Goal: Task Accomplishment & Management: Use online tool/utility

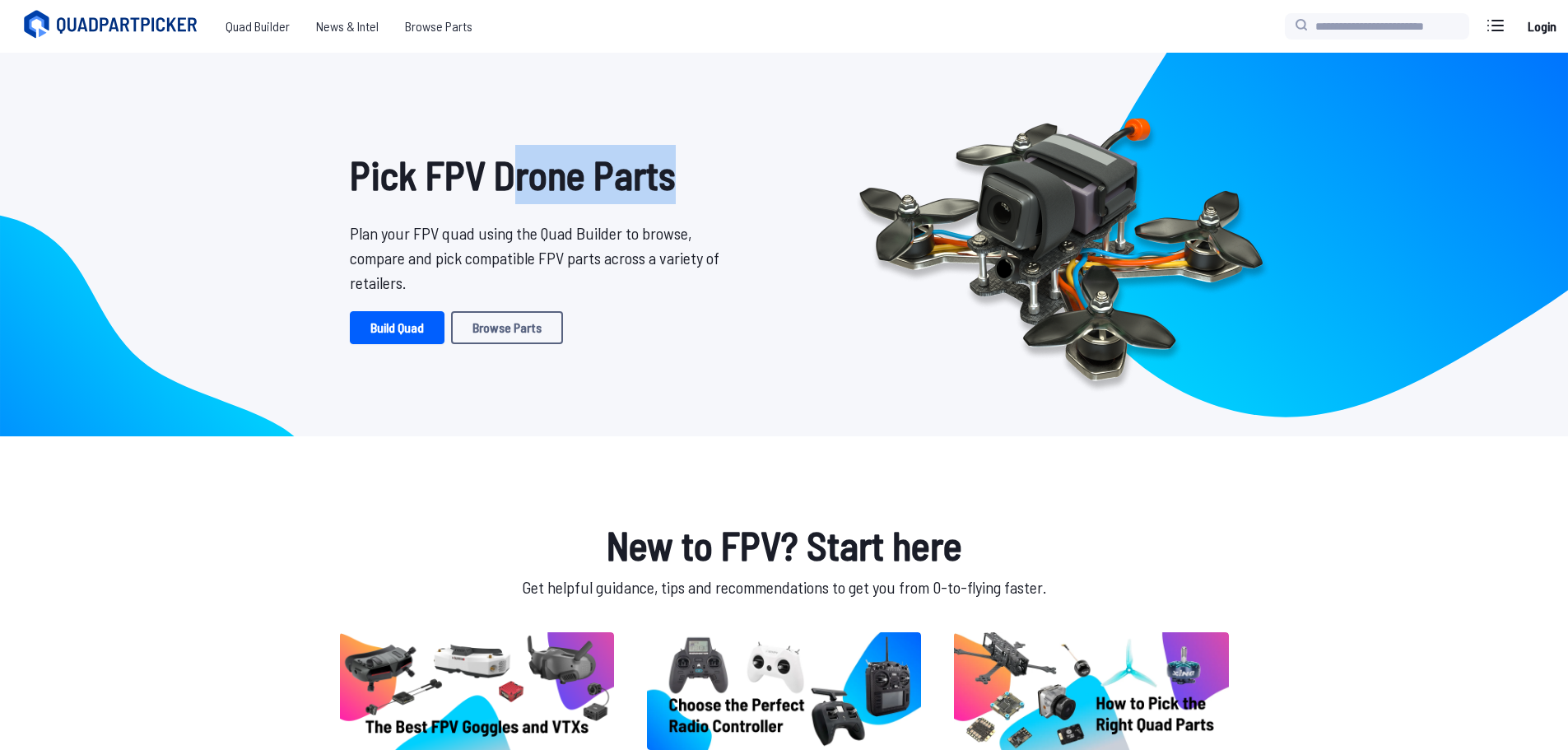
drag, startPoint x: 567, startPoint y: 175, endPoint x: 678, endPoint y: 178, distance: 111.0
click at [674, 175] on h1 "Pick FPV Drone Parts" at bounding box center [540, 174] width 382 height 59
click at [531, 241] on p "Plan your FPV quad using the Quad Builder to browse, compare and pick compatibl…" at bounding box center [540, 258] width 382 height 74
click at [411, 324] on link "Build Quad" at bounding box center [396, 327] width 95 height 33
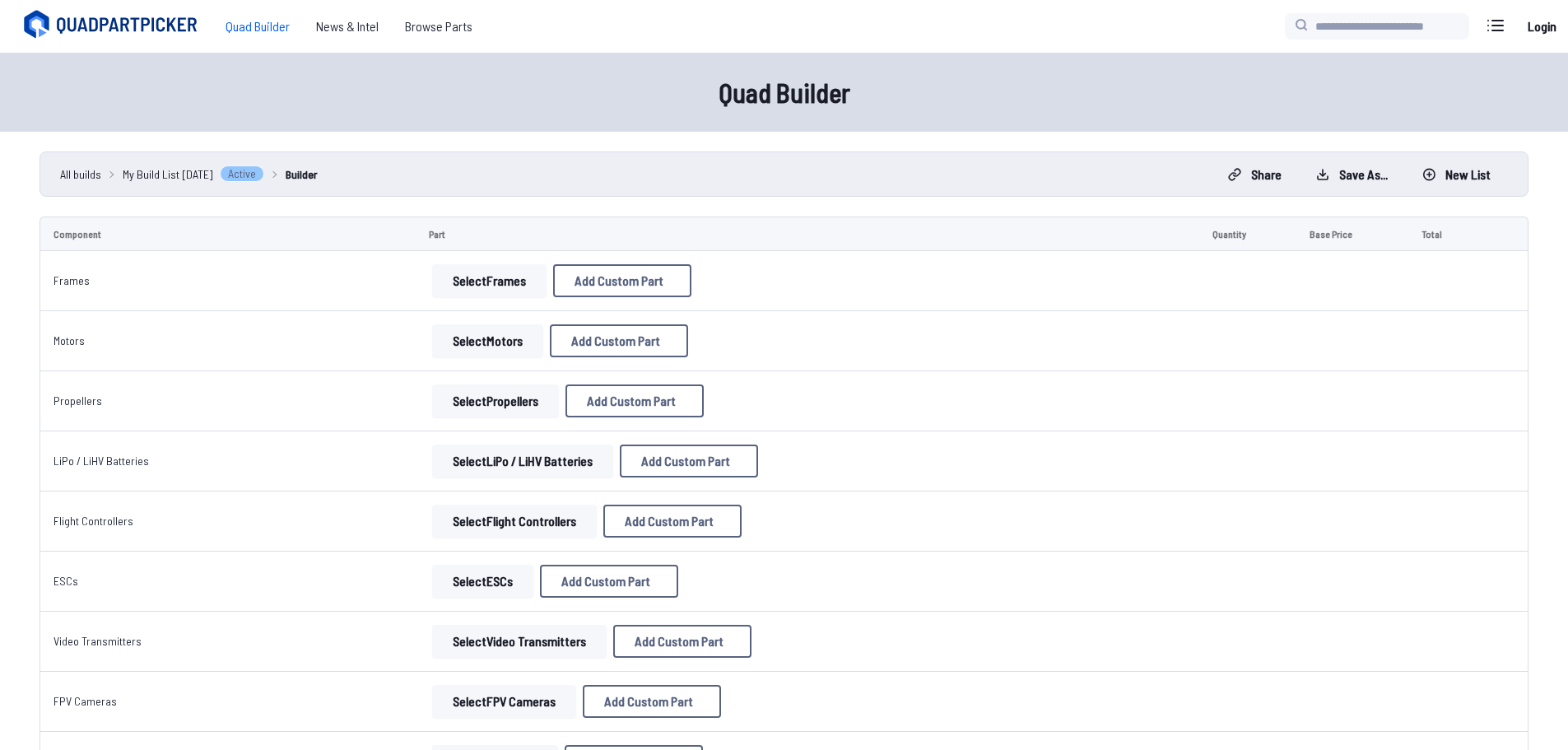
click at [500, 279] on button "Select Frames" at bounding box center [489, 280] width 114 height 33
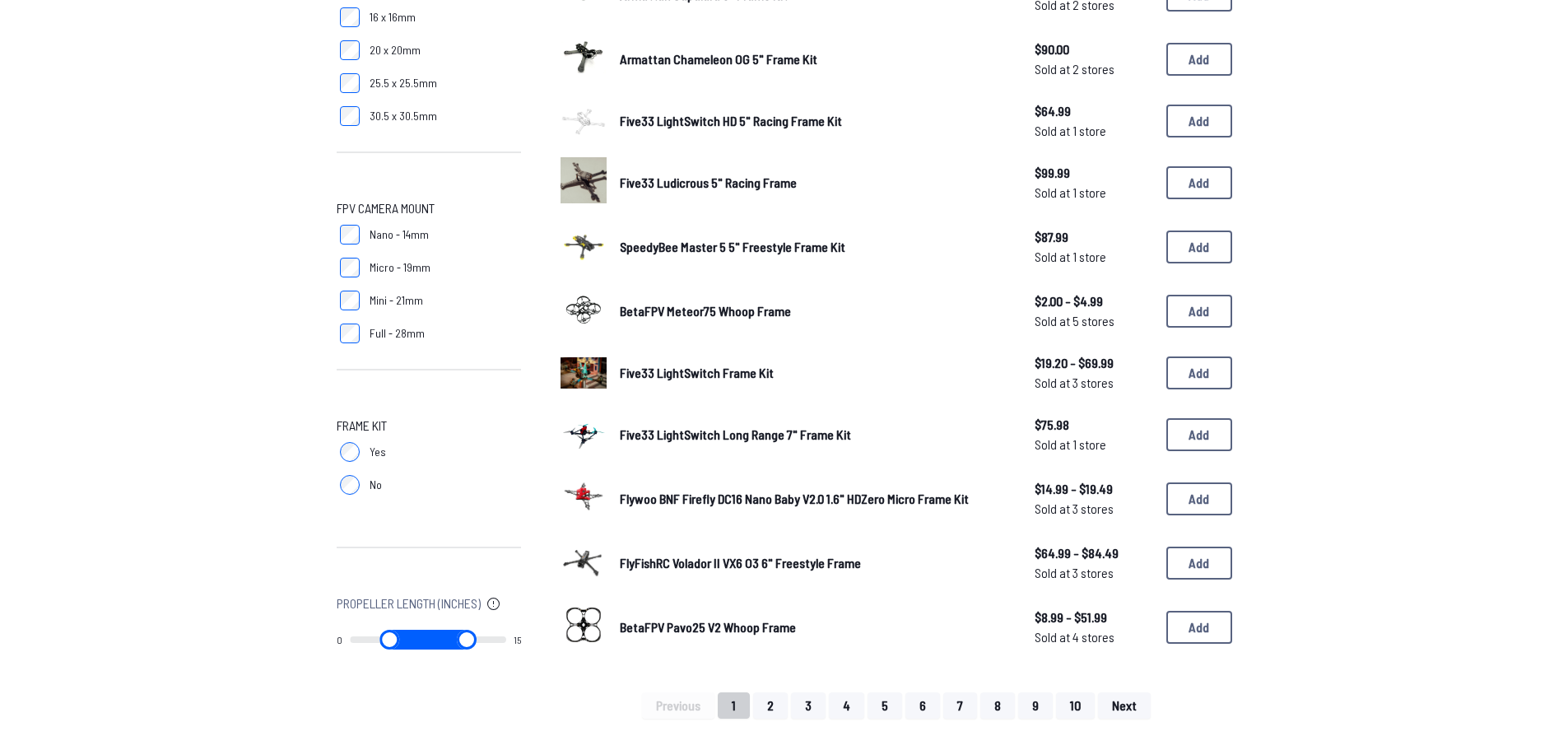
scroll to position [494, 0]
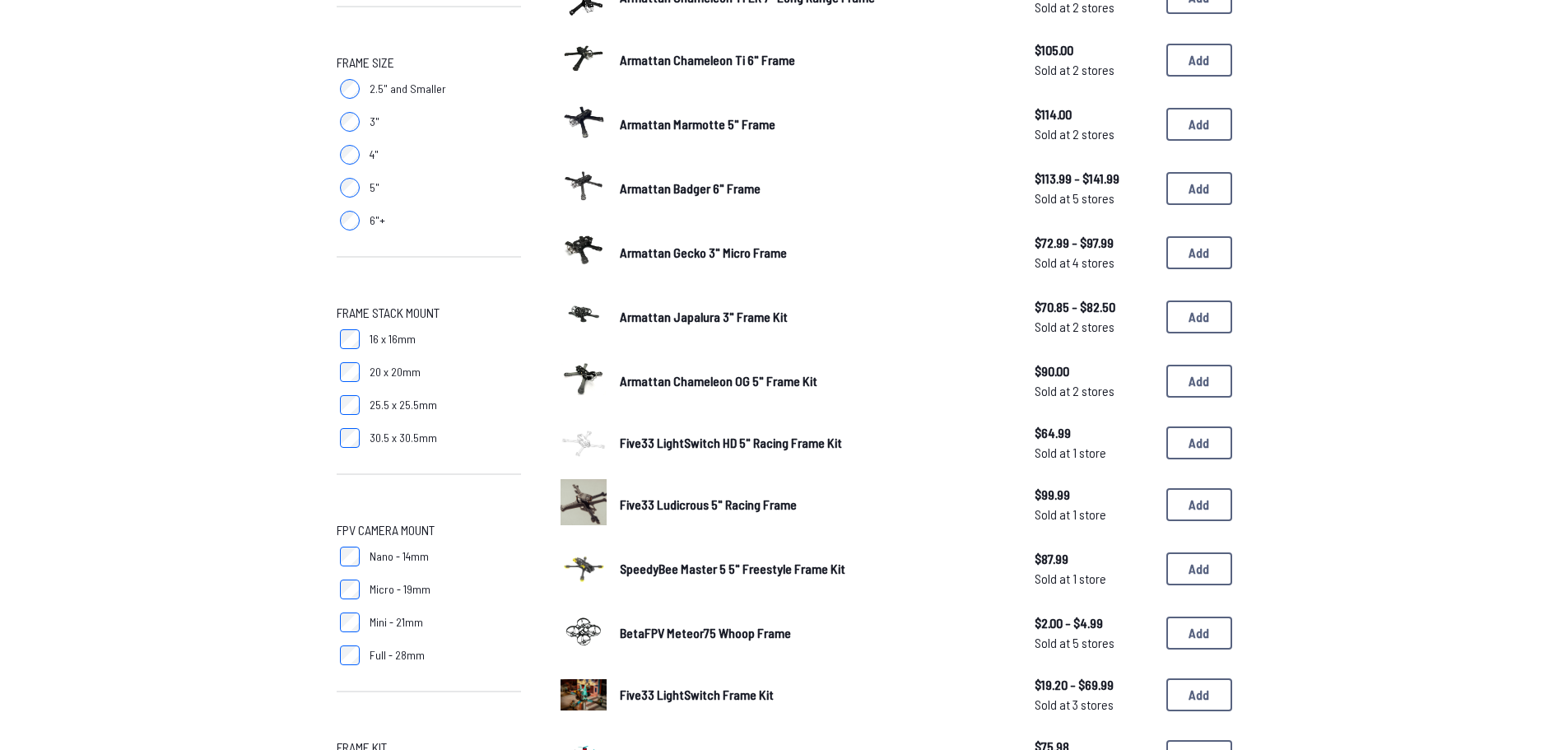
click at [653, 187] on span "Armattan Badger 6" Frame" at bounding box center [690, 188] width 141 height 16
click at [1203, 191] on button "Add" at bounding box center [1199, 188] width 66 height 33
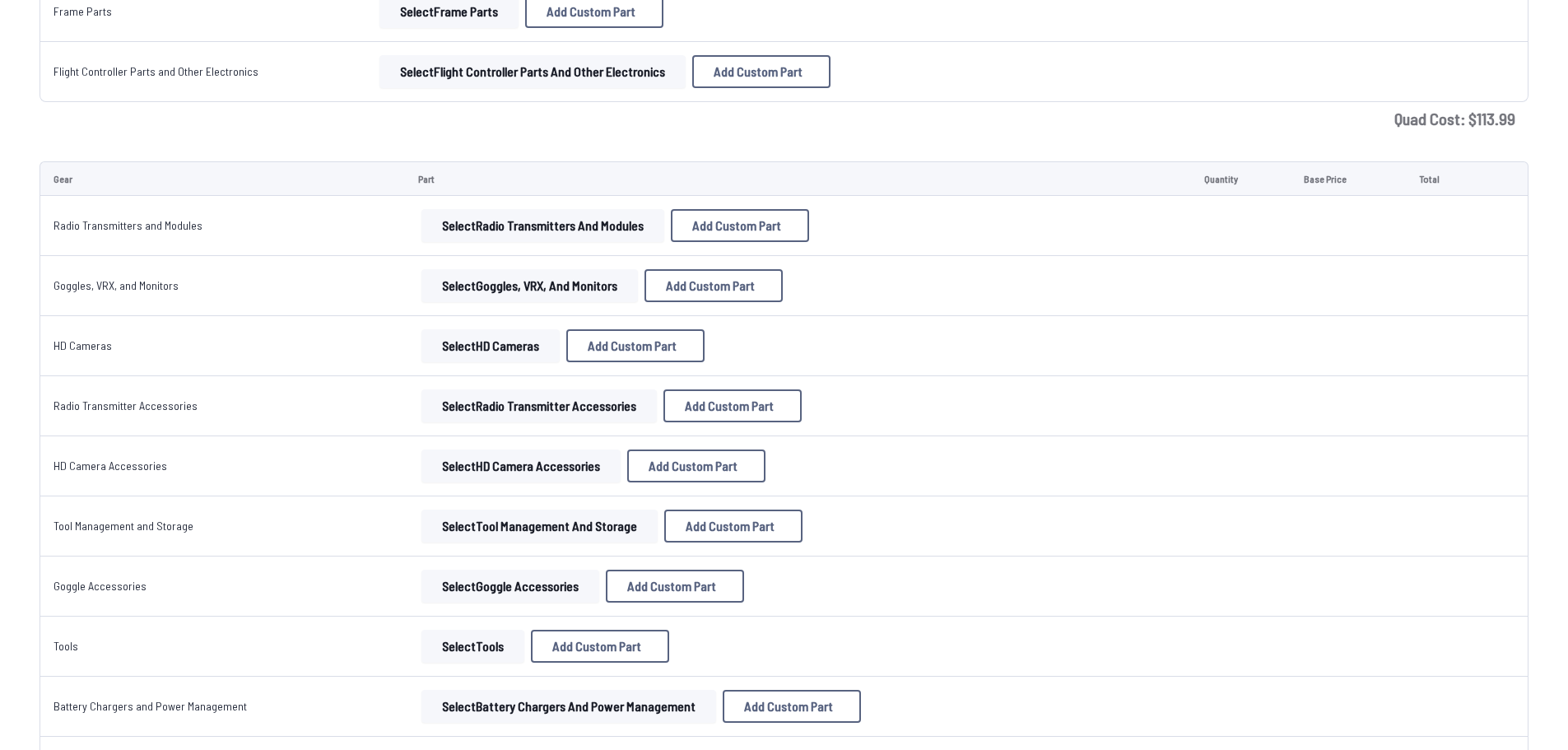
scroll to position [1481, 0]
